Goal: Information Seeking & Learning: Learn about a topic

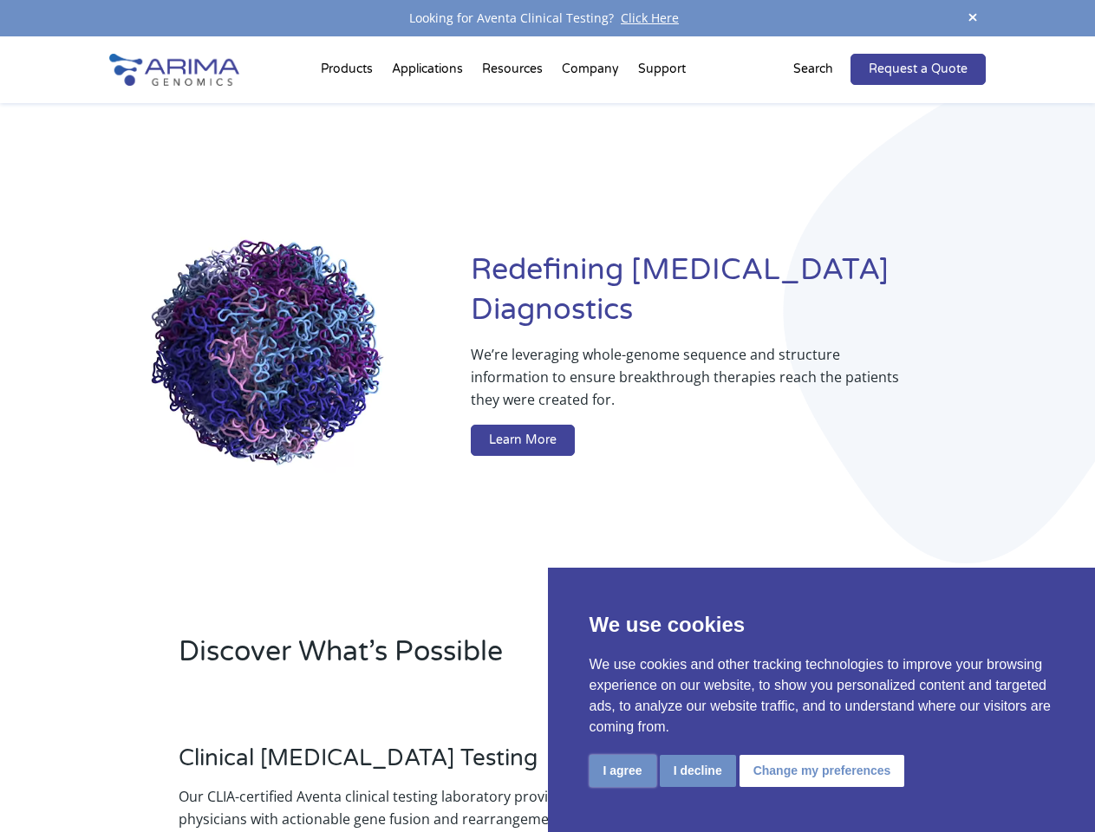
click at [622, 770] on button "I agree" at bounding box center [622, 771] width 67 height 32
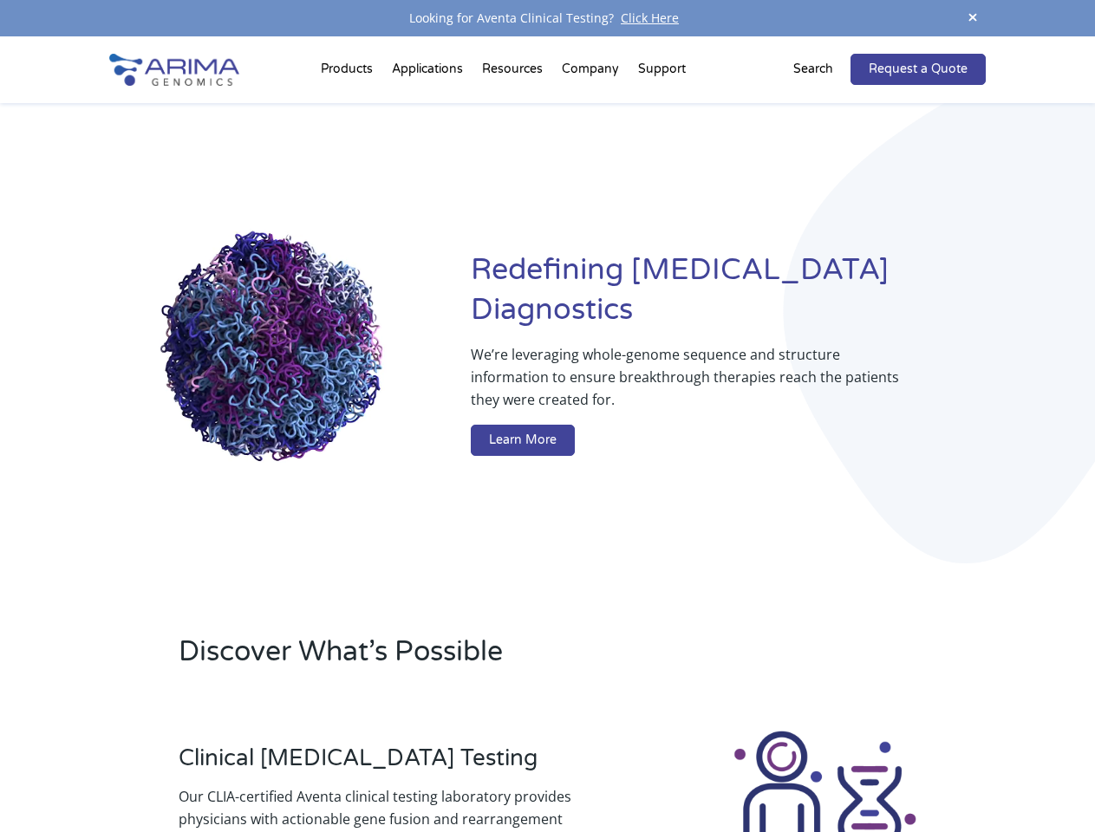
click at [697, 770] on div at bounding box center [825, 824] width 322 height 192
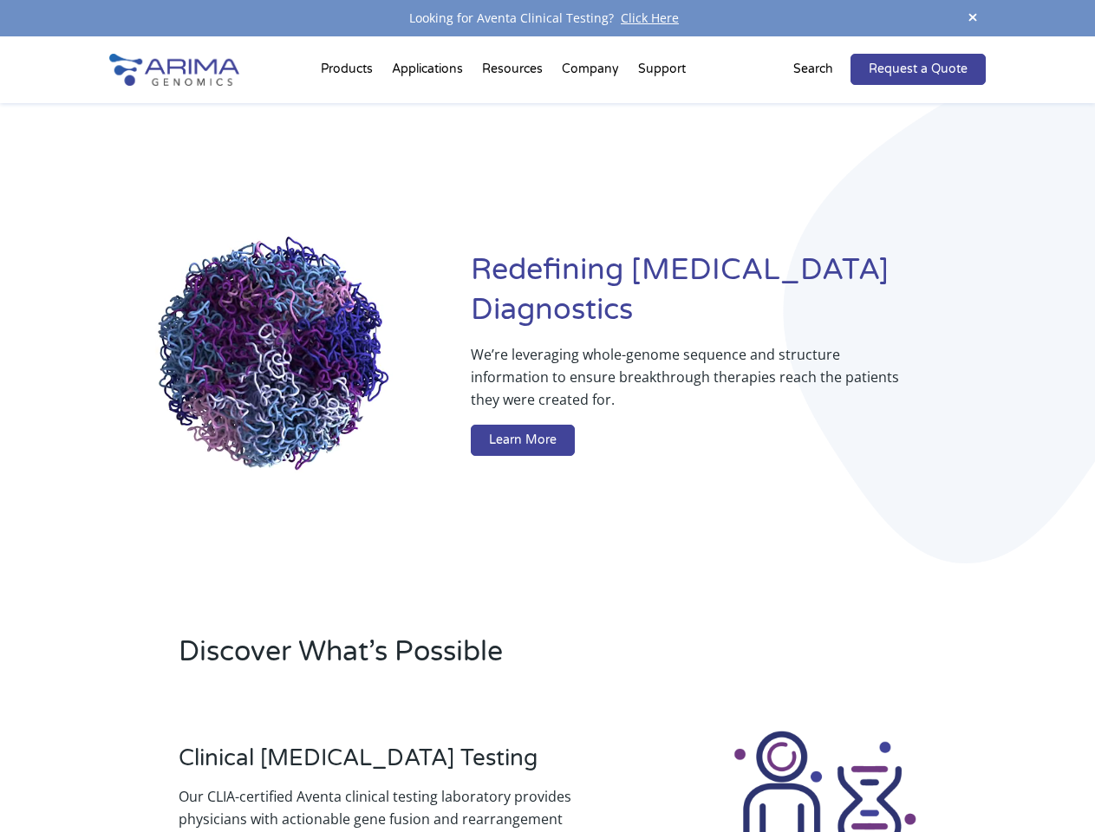
click at [819, 770] on img at bounding box center [824, 824] width 192 height 192
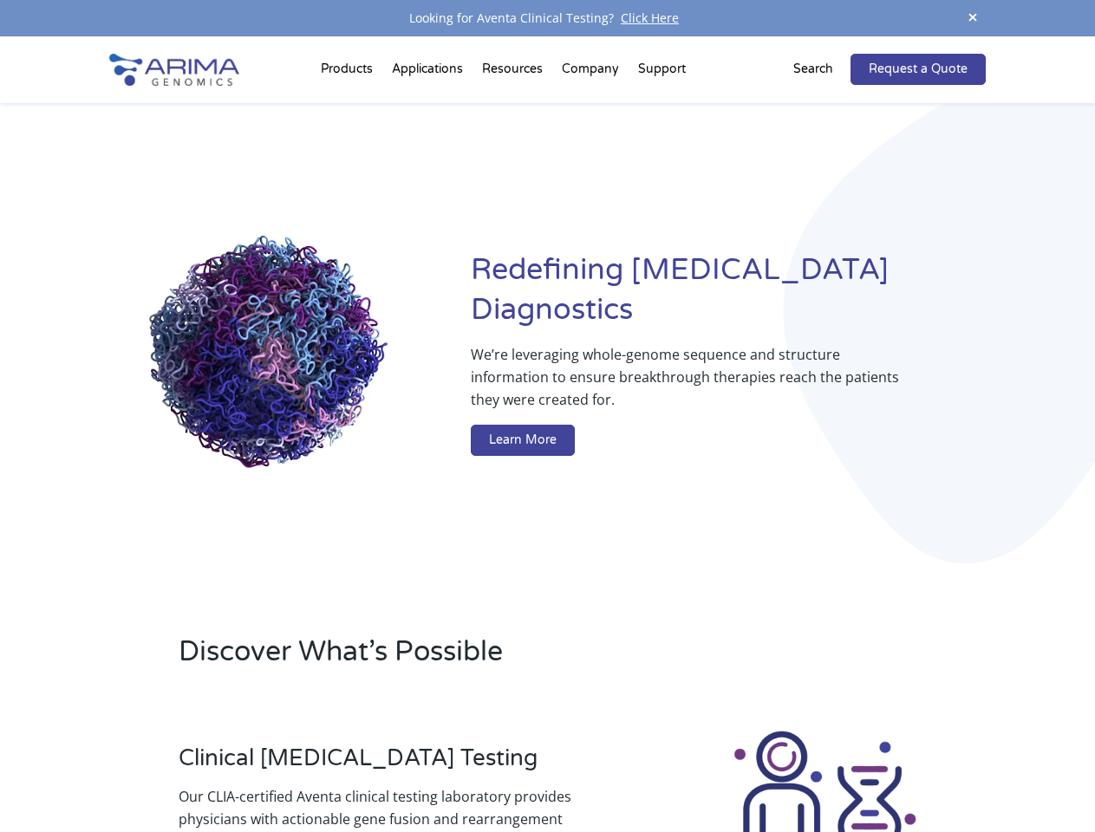
click at [972, 18] on span at bounding box center [972, 18] width 26 height 23
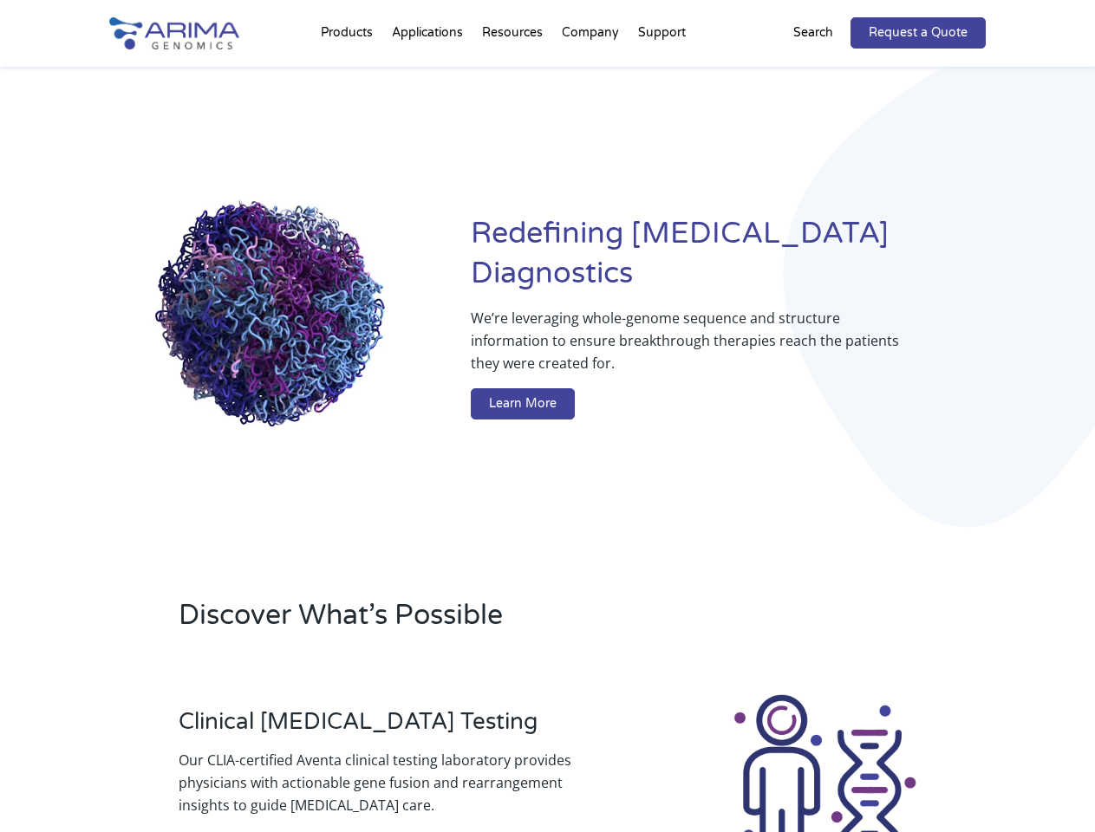
click at [349, 73] on div "Redefining [MEDICAL_DATA] Diagnostics We’re leveraging whole-genome sequence an…" at bounding box center [546, 321] width 875 height 508
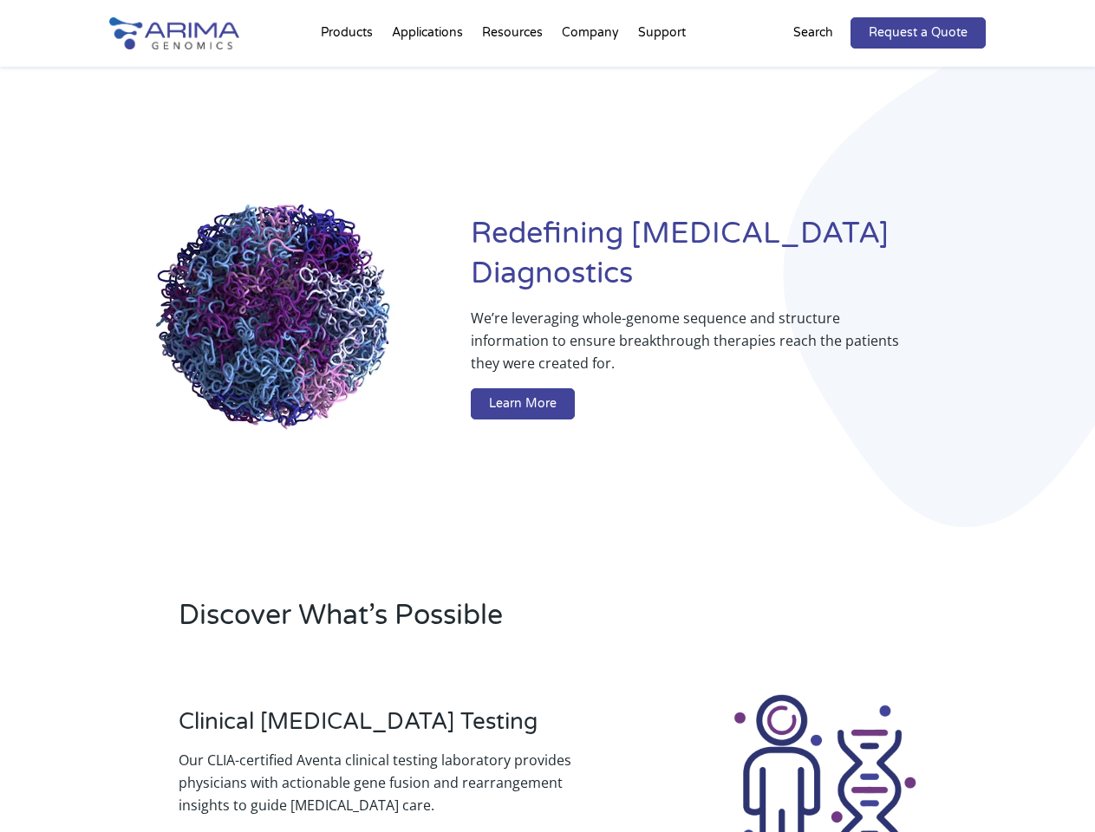
click at [514, 73] on div "Redefining [MEDICAL_DATA] Diagnostics We’re leveraging whole-genome sequence an…" at bounding box center [546, 321] width 875 height 508
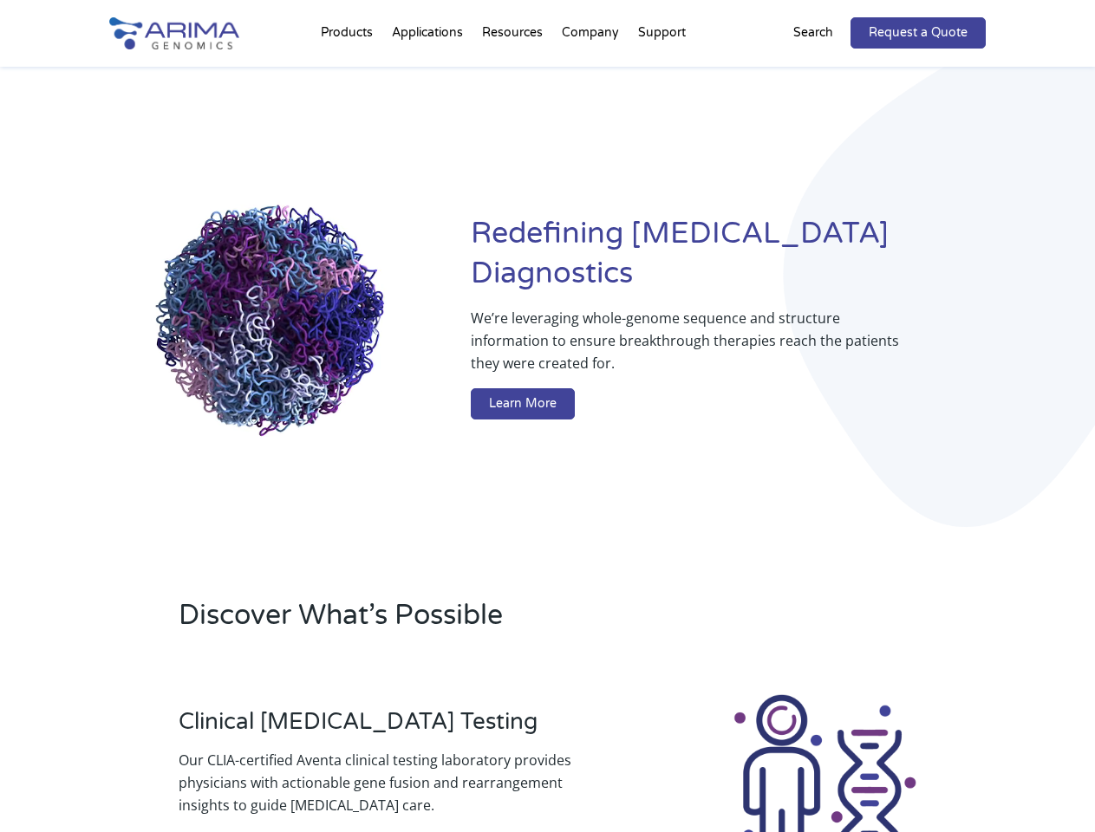
click at [591, 73] on div "Redefining [MEDICAL_DATA] Diagnostics We’re leveraging whole-genome sequence an…" at bounding box center [546, 321] width 875 height 508
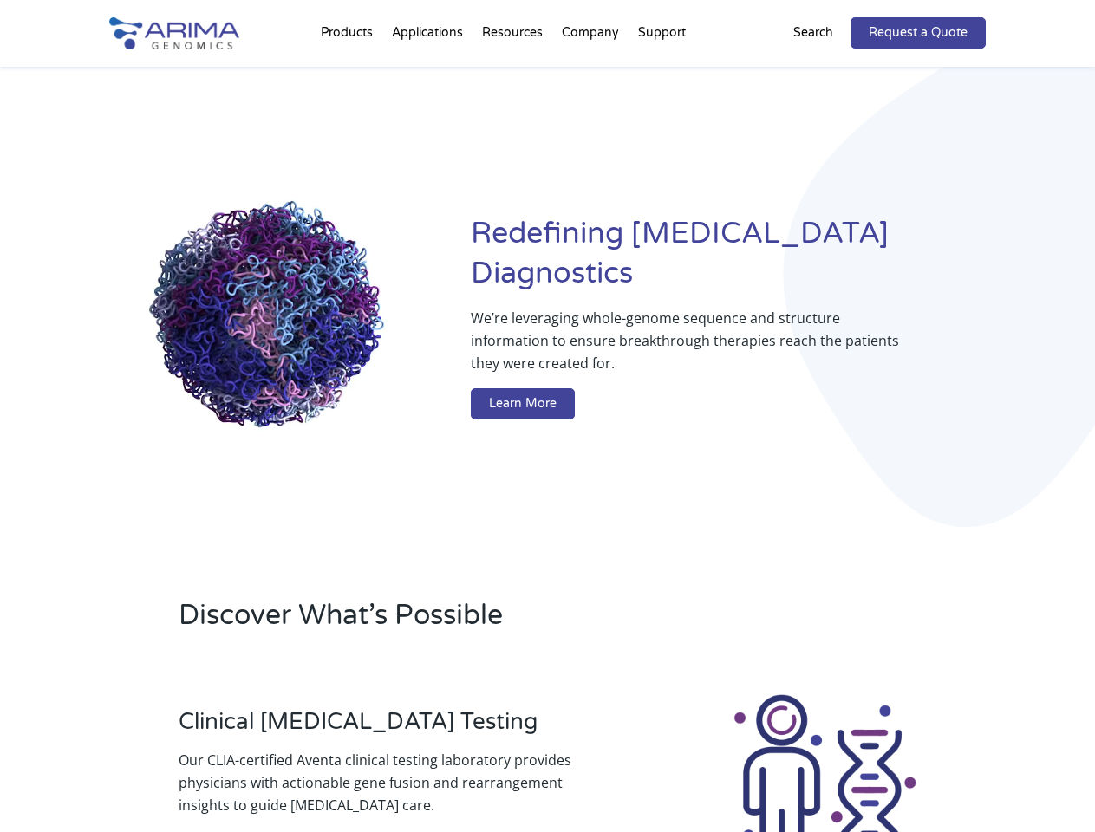
click at [661, 73] on div "Redefining [MEDICAL_DATA] Diagnostics We’re leveraging whole-genome sequence an…" at bounding box center [546, 321] width 875 height 508
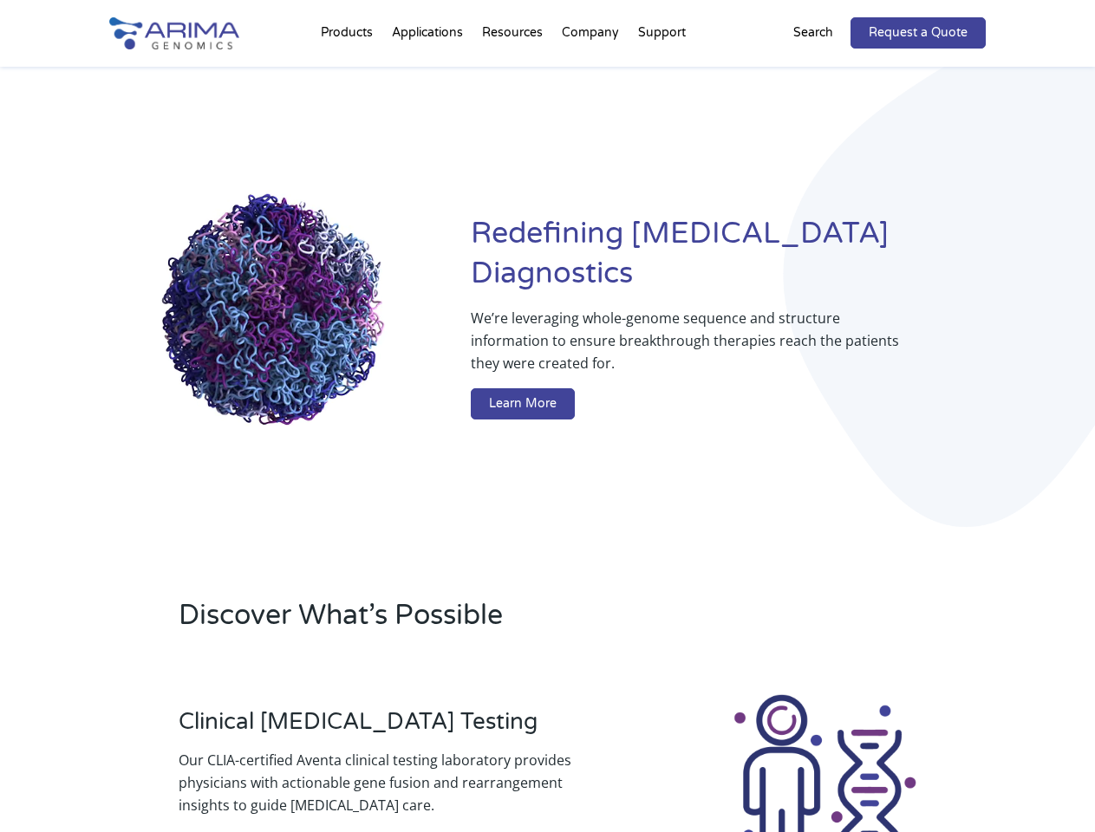
click at [823, 69] on div "Redefining [MEDICAL_DATA] Diagnostics We’re leveraging whole-genome sequence an…" at bounding box center [546, 321] width 875 height 508
